Goal: Information Seeking & Learning: Learn about a topic

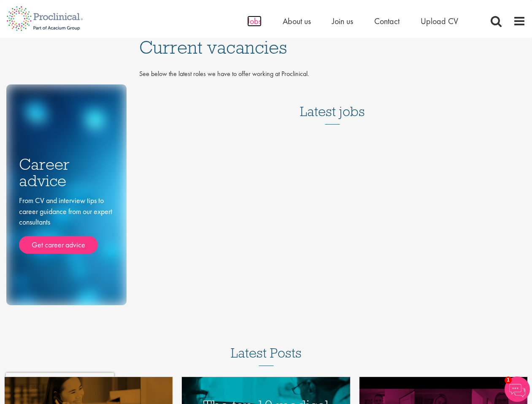
click at [251, 23] on span "Jobs" at bounding box center [254, 21] width 14 height 11
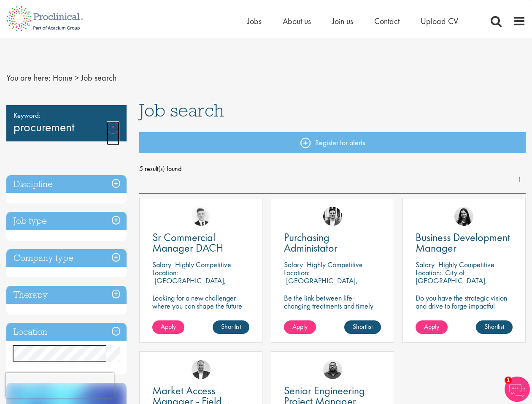
click at [114, 127] on link "Remove" at bounding box center [113, 133] width 13 height 24
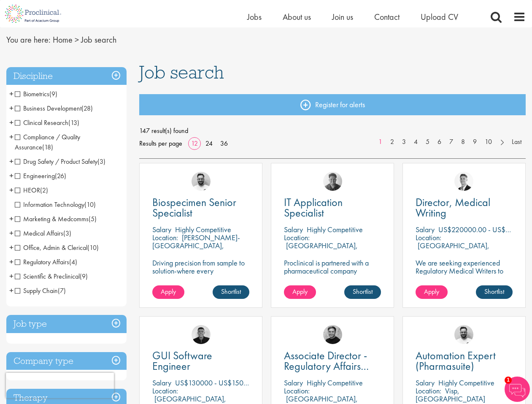
scroll to position [42, 0]
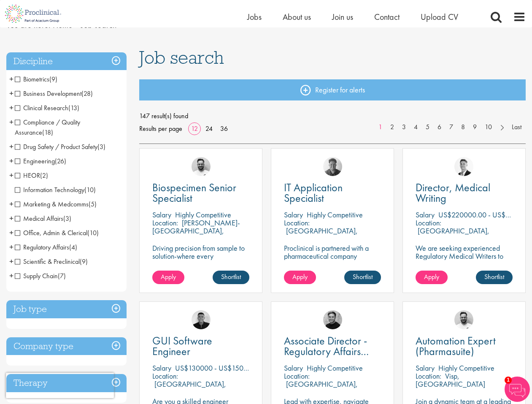
click at [18, 277] on span "Supply Chain" at bounding box center [36, 275] width 43 height 9
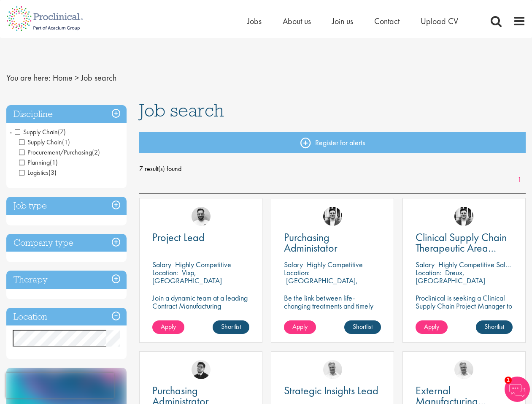
click at [18, 132] on span "Supply Chain" at bounding box center [36, 131] width 43 height 9
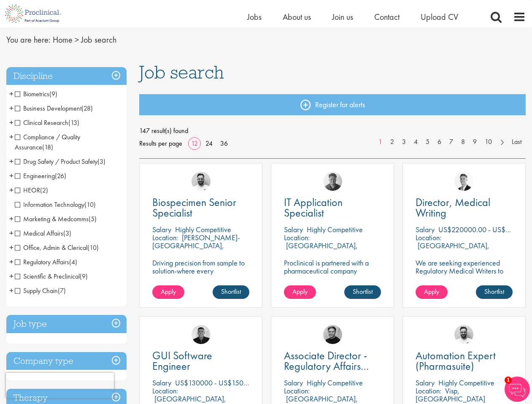
scroll to position [42, 0]
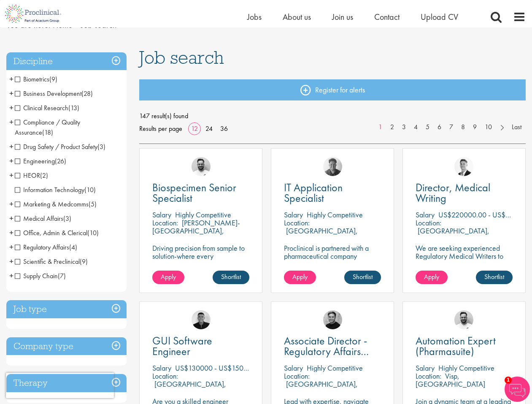
click at [17, 188] on span "Information Technology" at bounding box center [50, 189] width 70 height 9
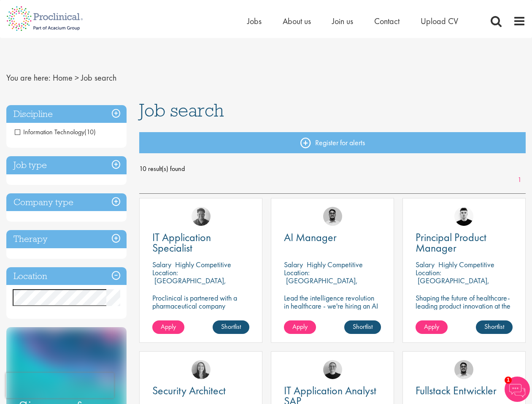
drag, startPoint x: 20, startPoint y: 131, endPoint x: 24, endPoint y: 136, distance: 6.6
click at [20, 131] on span "Information Technology" at bounding box center [50, 131] width 70 height 9
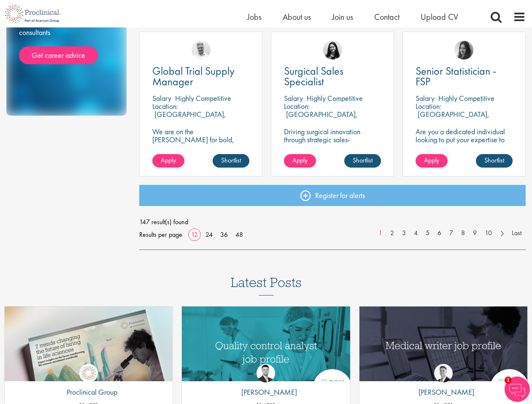
scroll to position [601, 0]
